Goal: Use online tool/utility: Utilize a website feature to perform a specific function

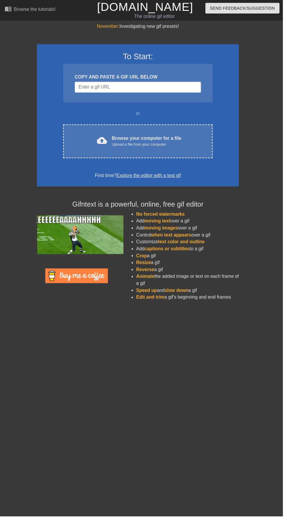
click at [149, 144] on div "Upload a file from your computer" at bounding box center [149, 147] width 71 height 6
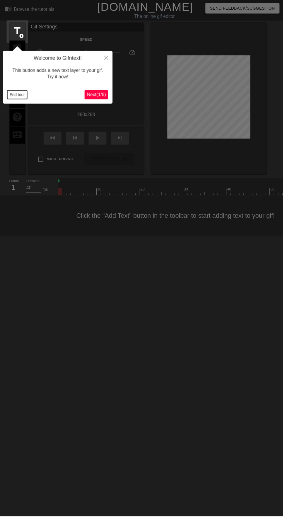
click at [23, 100] on button "End tour" at bounding box center [17, 96] width 20 height 9
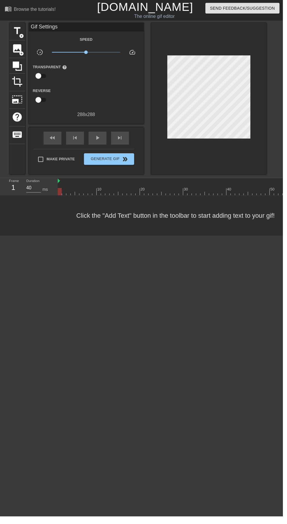
click at [47, 80] on input "checkbox" at bounding box center [38, 76] width 33 height 11
checkbox input "true"
click at [87, 81] on div at bounding box center [88, 77] width 12 height 12
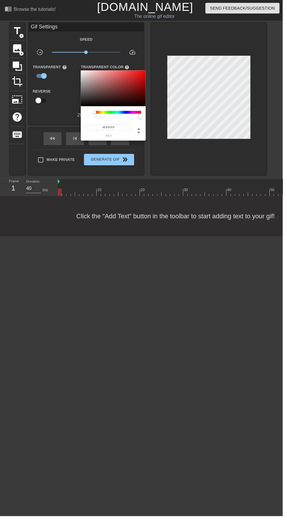
type input "255"
type input "0"
click at [117, 302] on div at bounding box center [143, 262] width 287 height 524
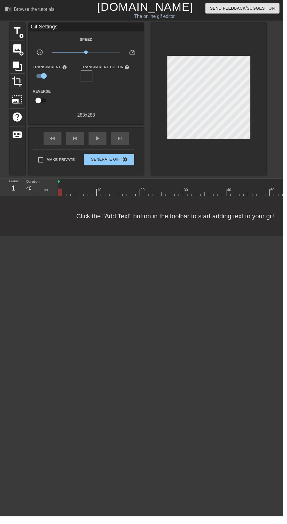
click at [22, 45] on span "image" at bounding box center [17, 49] width 11 height 11
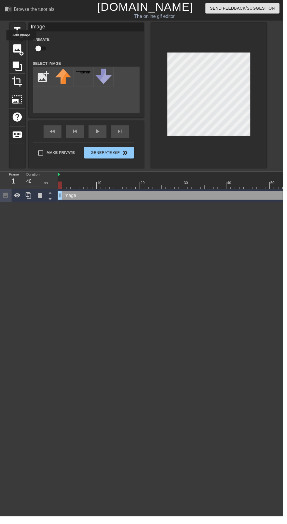
click at [40, 74] on input "file" at bounding box center [44, 78] width 20 height 20
type input "C:\fakepath\IMG_٢٠٢٥٠٨٣١_٠٢٥١٢٨.png"
click at [60, 74] on img at bounding box center [64, 78] width 16 height 16
click at [109, 153] on div "Make Private Generate Gif double_arrow" at bounding box center [85, 156] width 103 height 23
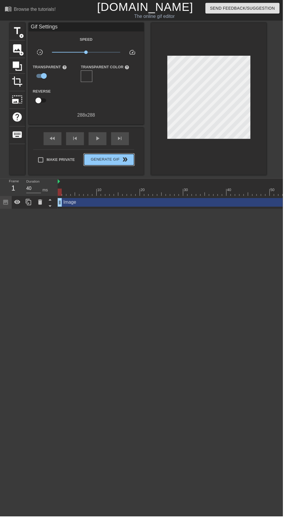
click at [117, 158] on span "Generate Gif double_arrow" at bounding box center [111, 161] width 46 height 7
